Goal: Navigation & Orientation: Find specific page/section

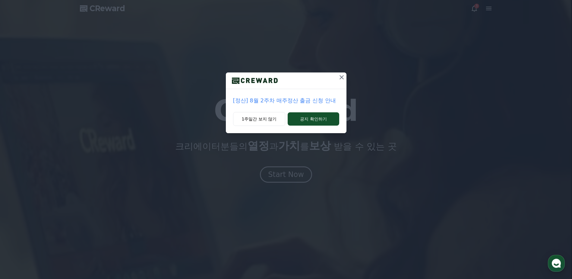
click at [342, 78] on icon at bounding box center [341, 77] width 7 height 7
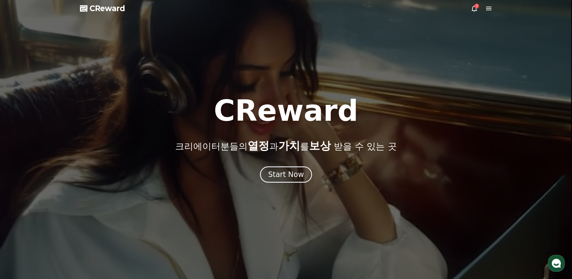
click at [474, 11] on icon at bounding box center [474, 8] width 5 height 6
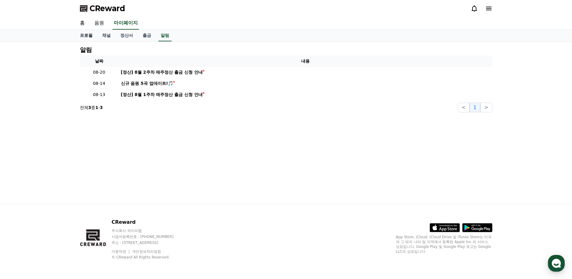
click at [92, 37] on link "프로필" at bounding box center [86, 35] width 22 height 11
select select "**********"
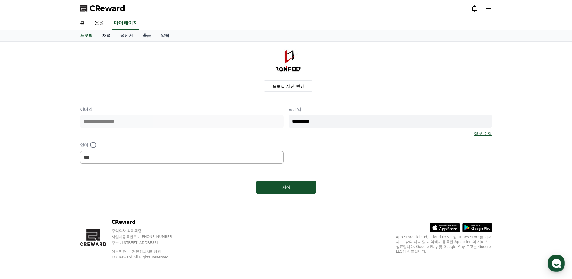
click at [110, 37] on link "채널" at bounding box center [106, 35] width 18 height 11
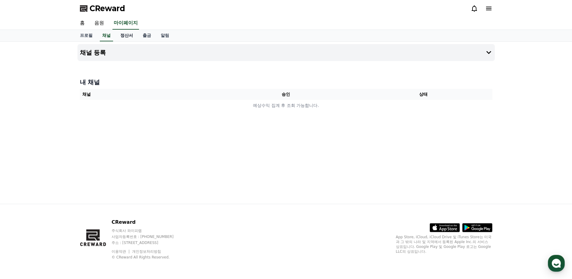
click at [126, 37] on link "정산서" at bounding box center [127, 35] width 22 height 11
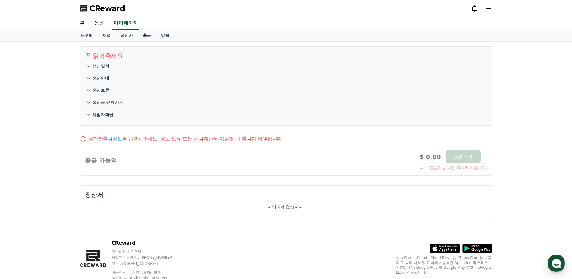
click at [150, 37] on link "출금" at bounding box center [147, 35] width 18 height 11
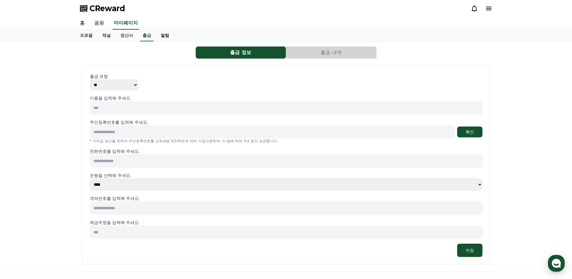
click at [165, 37] on link "알림" at bounding box center [165, 35] width 18 height 11
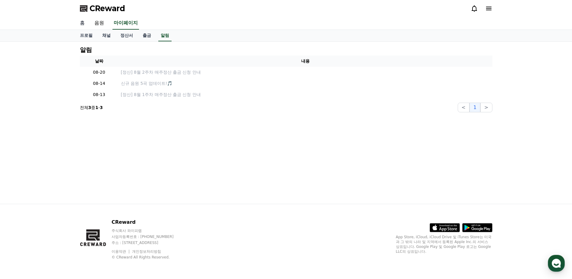
click at [83, 24] on link "홈" at bounding box center [82, 23] width 14 height 13
